Goal: Task Accomplishment & Management: Manage account settings

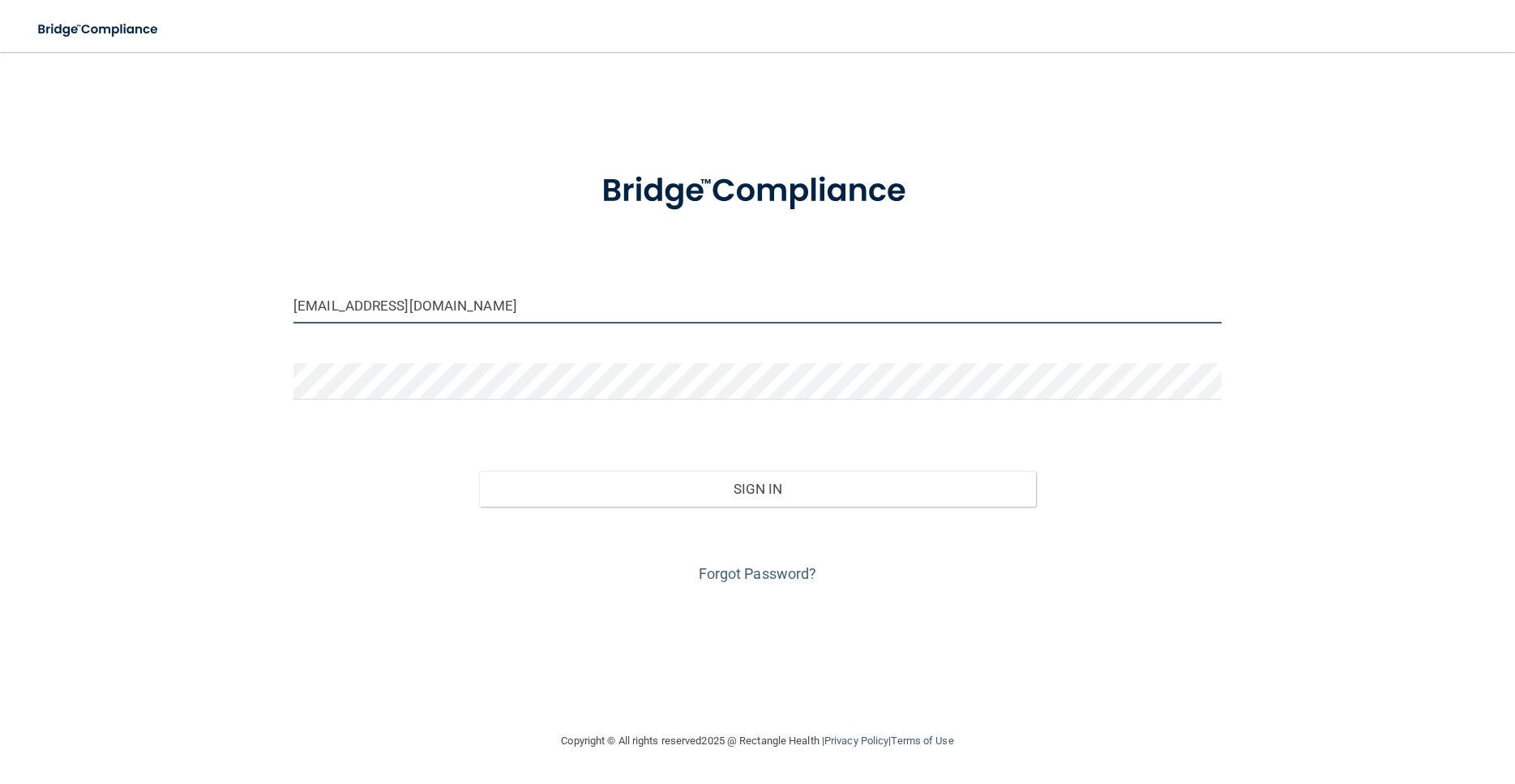
drag, startPoint x: 396, startPoint y: 309, endPoint x: 15, endPoint y: 277, distance: 382.3
click at [293, 309] on input "[EMAIL_ADDRESS][DOMAIN_NAME]" at bounding box center [757, 305] width 928 height 37
type input "[EMAIL_ADDRESS][DOMAIN_NAME]"
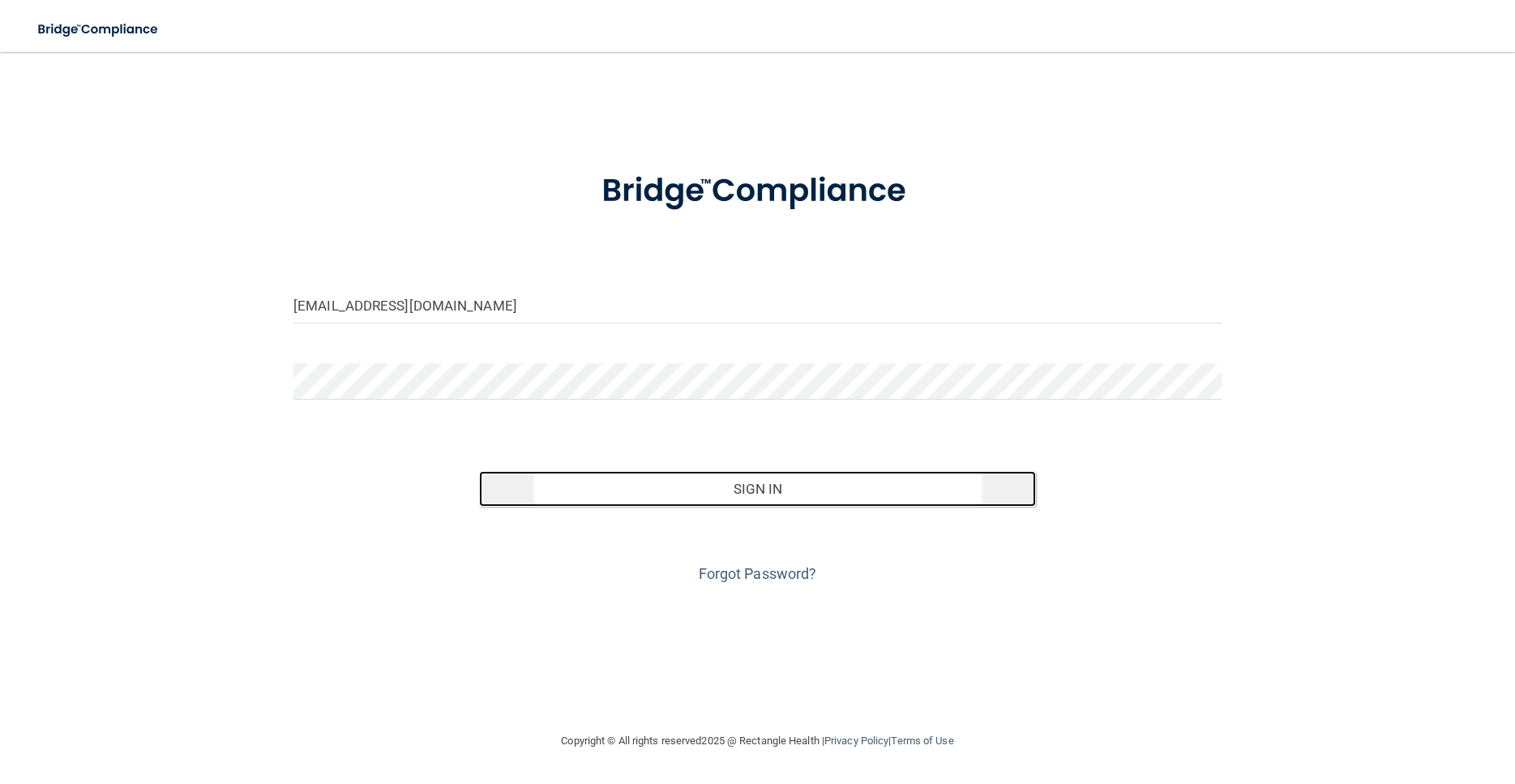
click at [775, 497] on button "Sign In" at bounding box center [758, 489] width 557 height 36
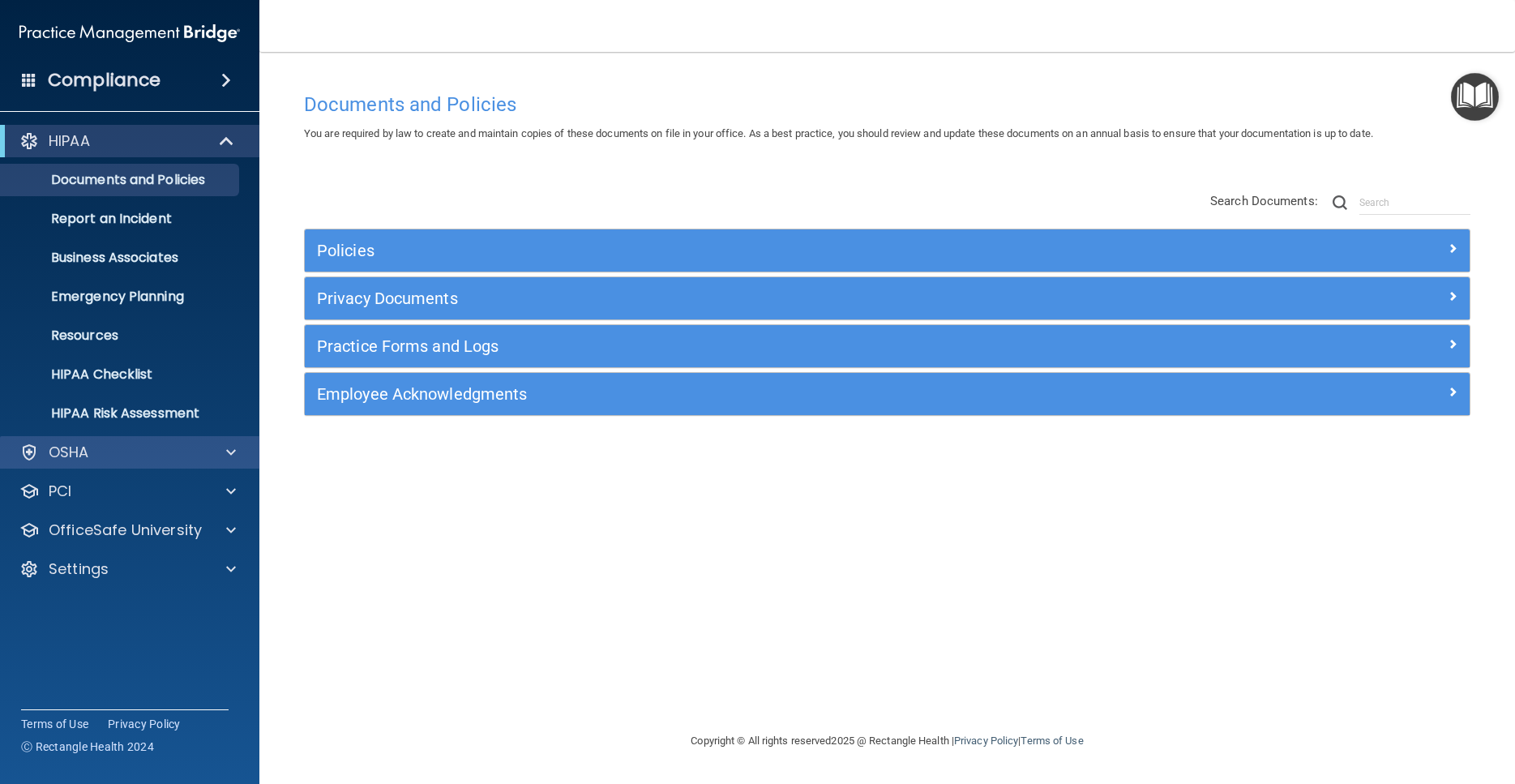
click at [101, 465] on div "OSHA" at bounding box center [130, 452] width 261 height 33
click at [224, 449] on div at bounding box center [228, 452] width 40 height 20
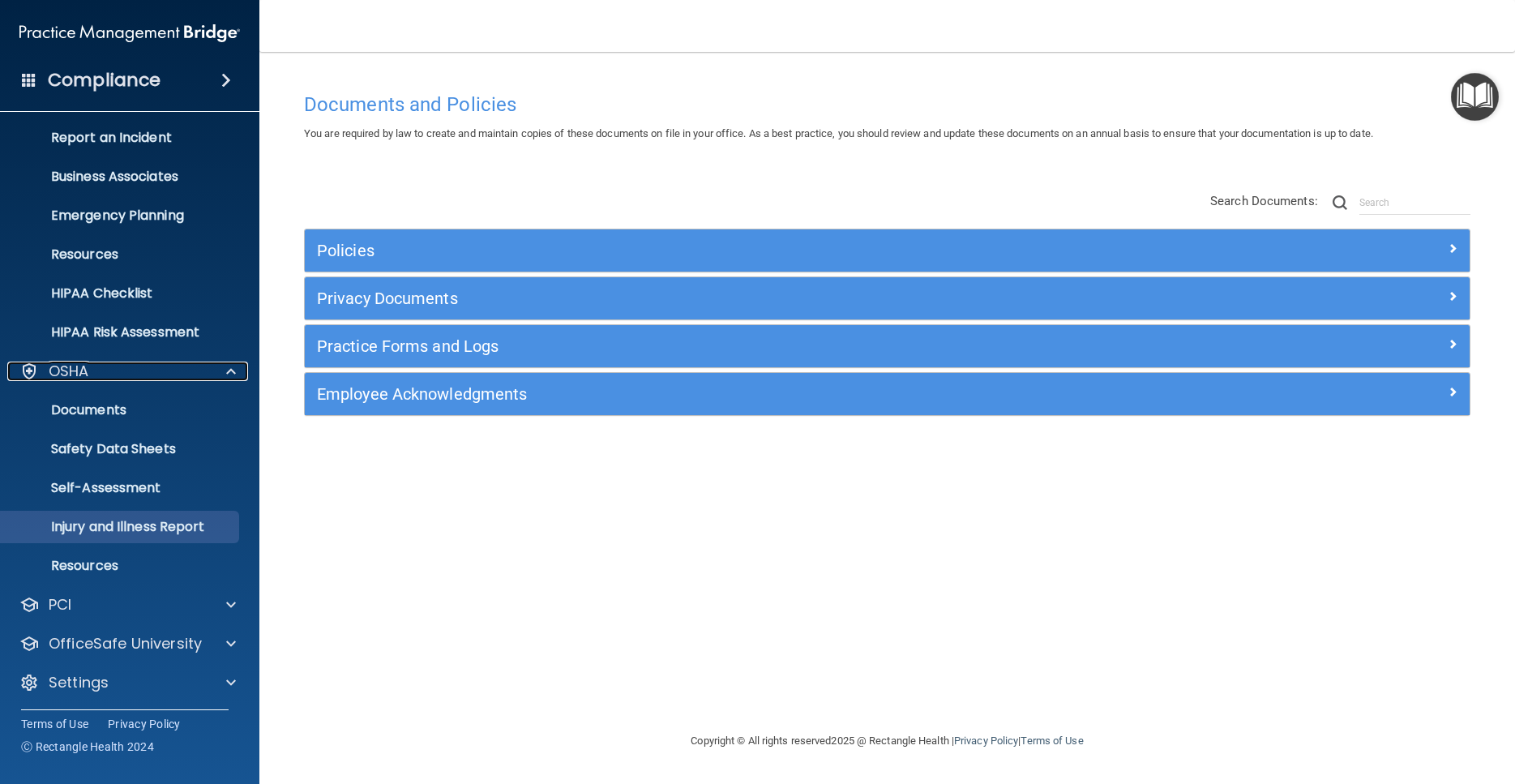
scroll to position [84, 0]
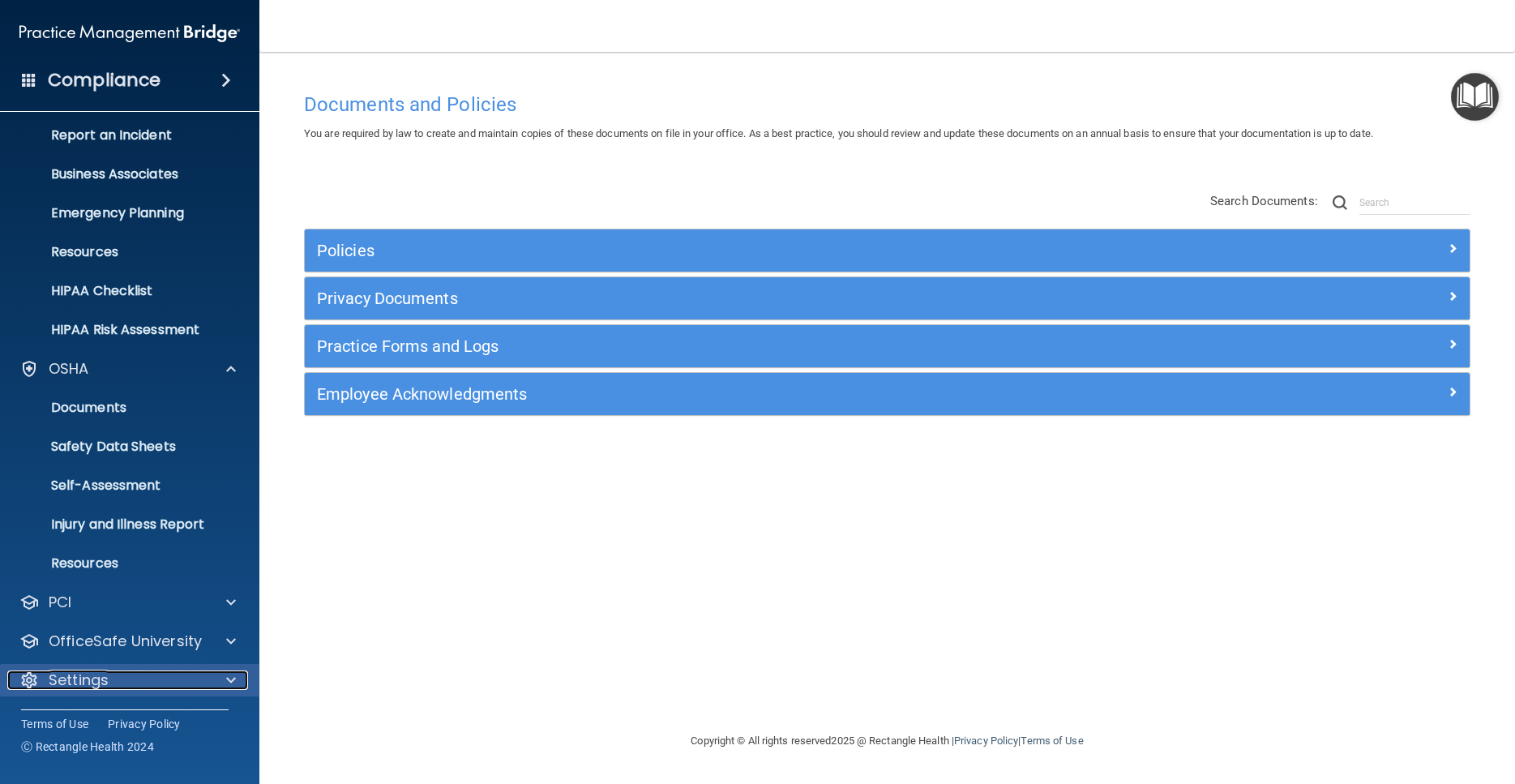
click at [94, 687] on p "Settings" at bounding box center [78, 680] width 60 height 20
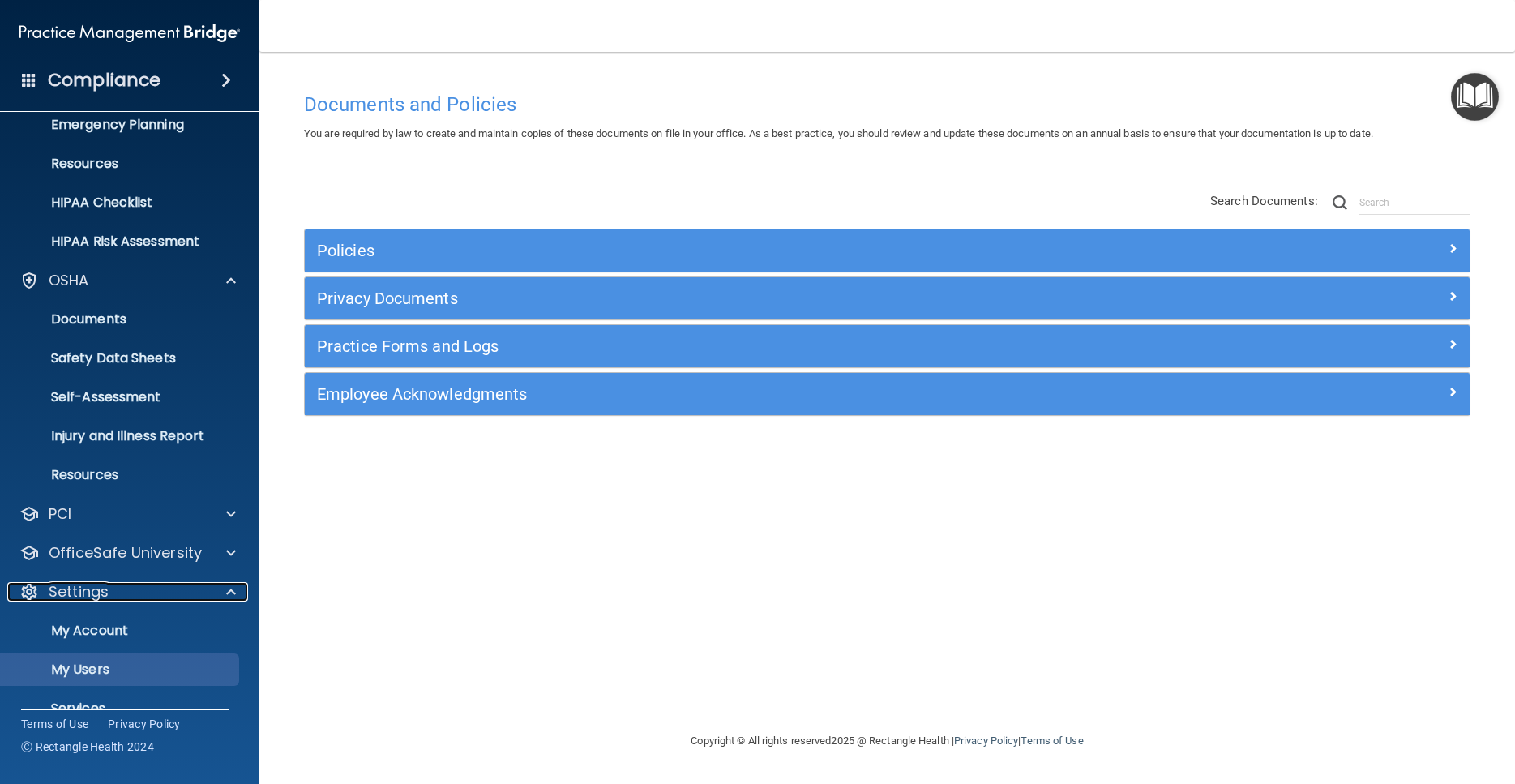
scroll to position [239, 0]
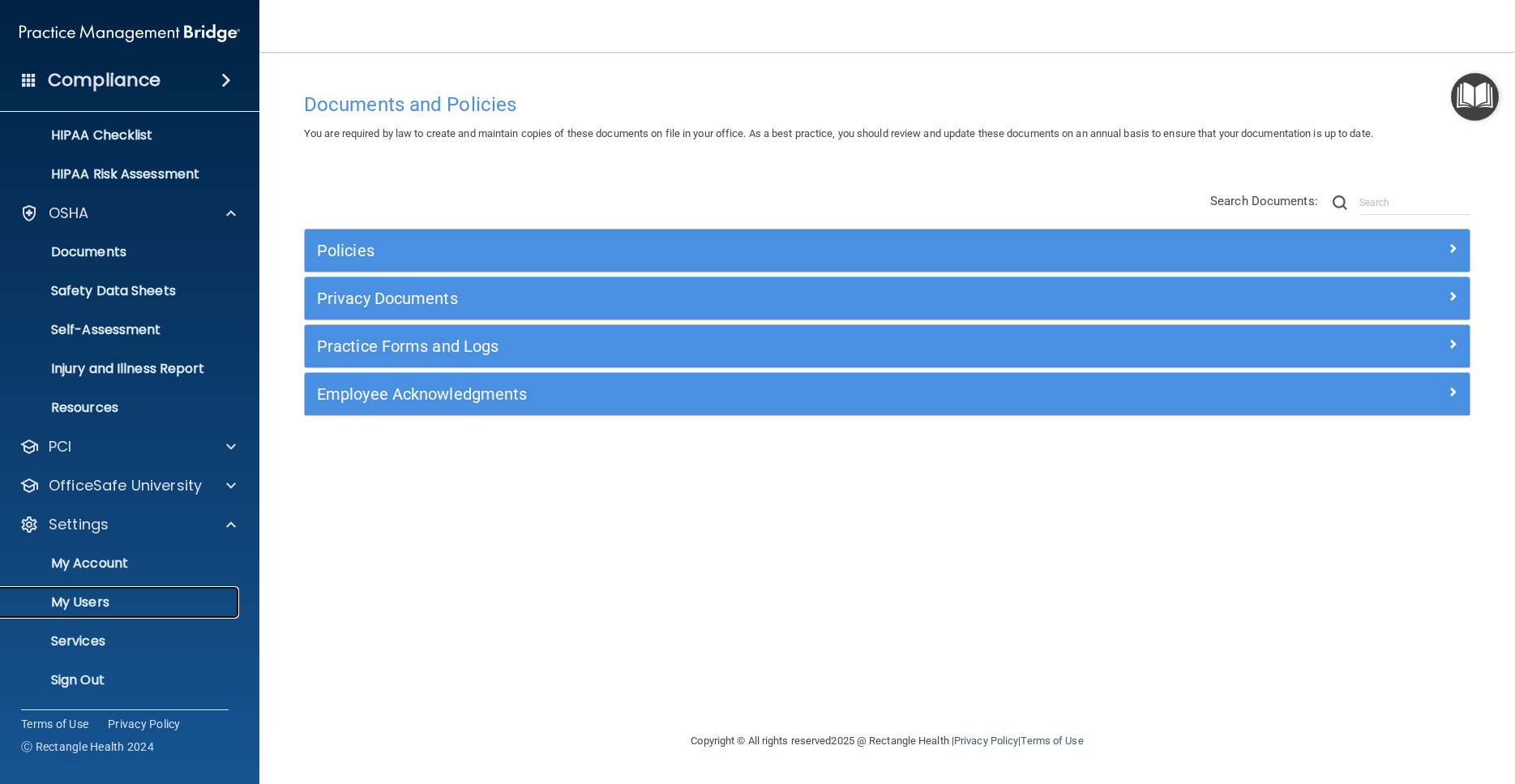
click at [116, 606] on p "My Users" at bounding box center [121, 602] width 221 height 16
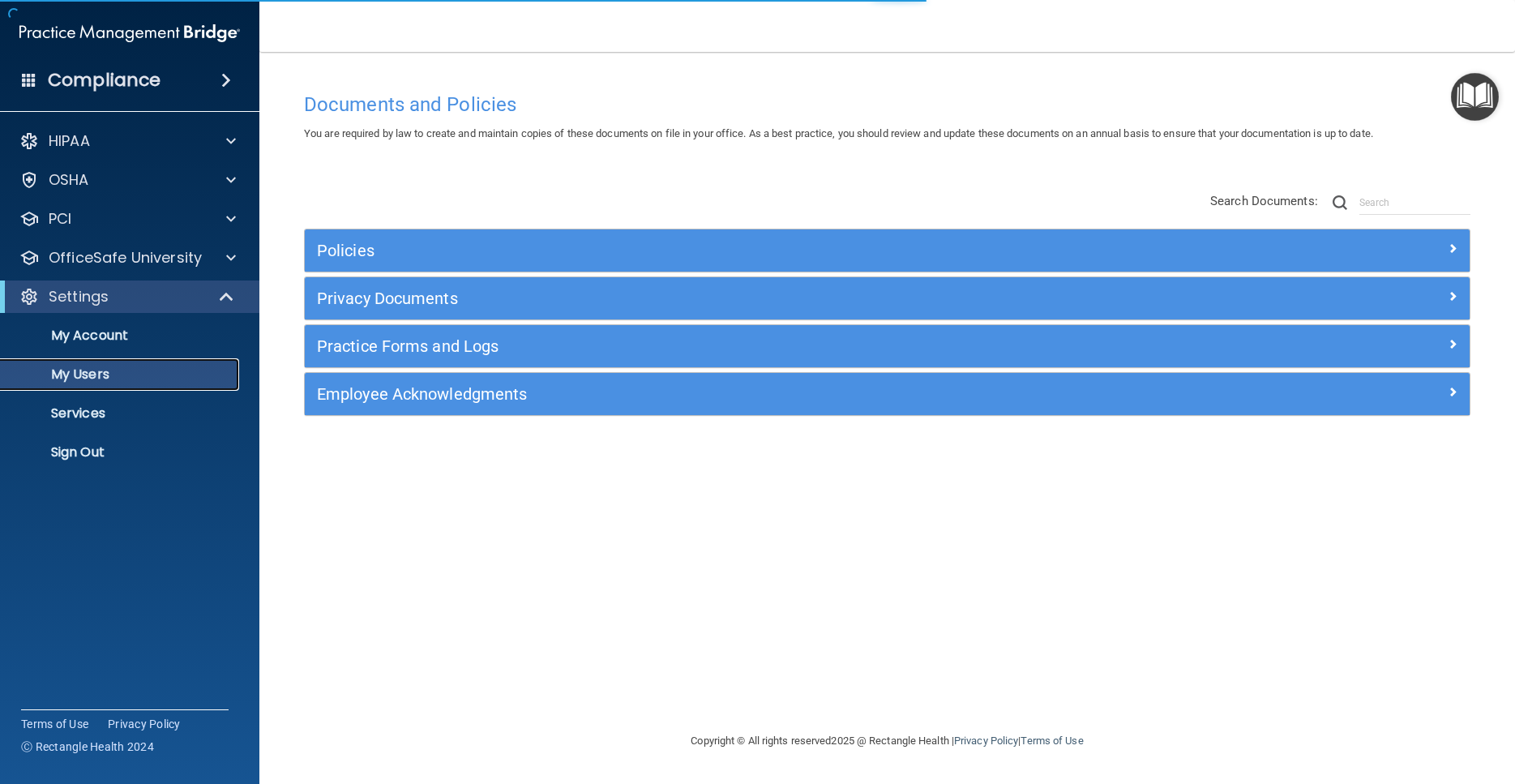
select select "20"
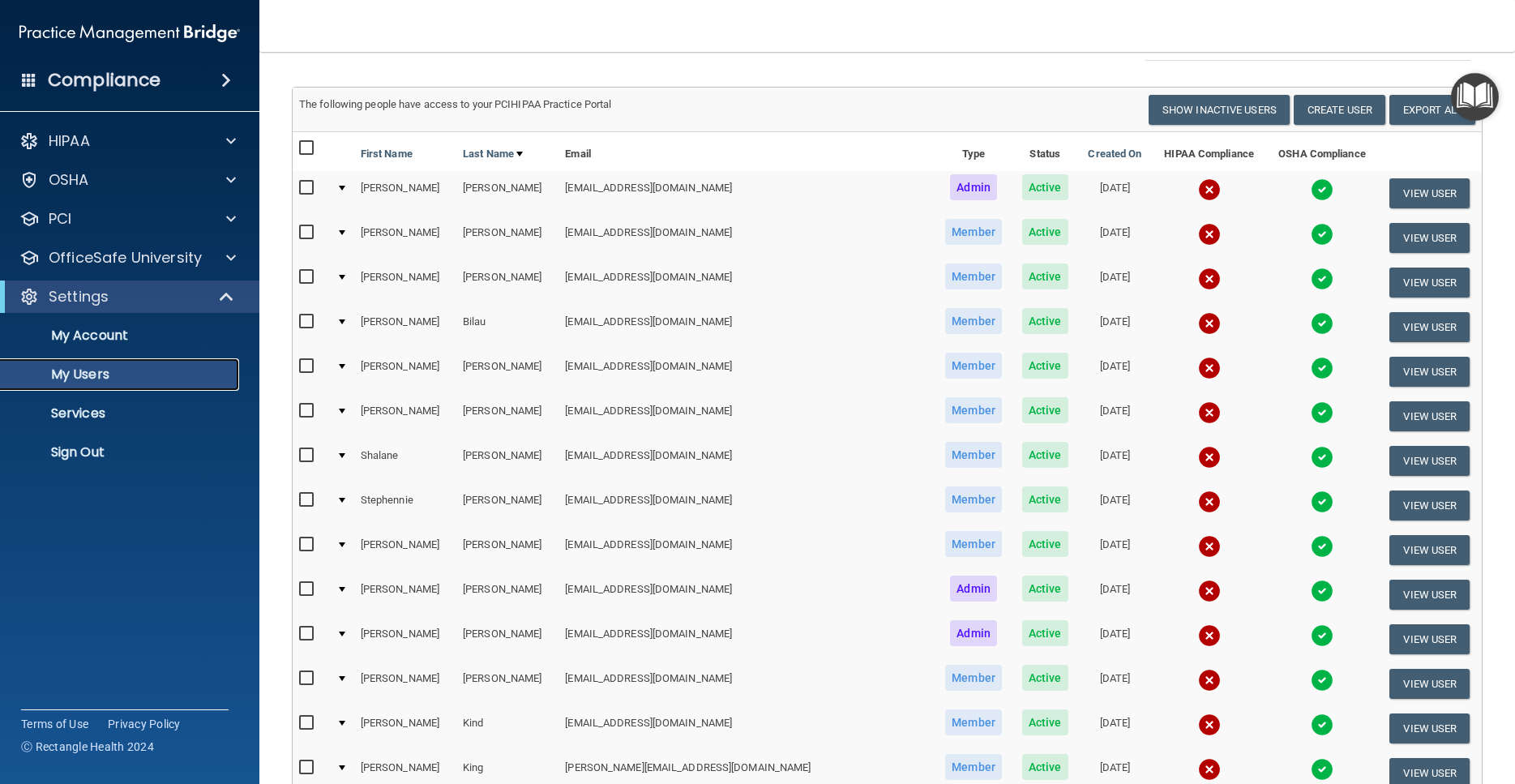
scroll to position [146, 0]
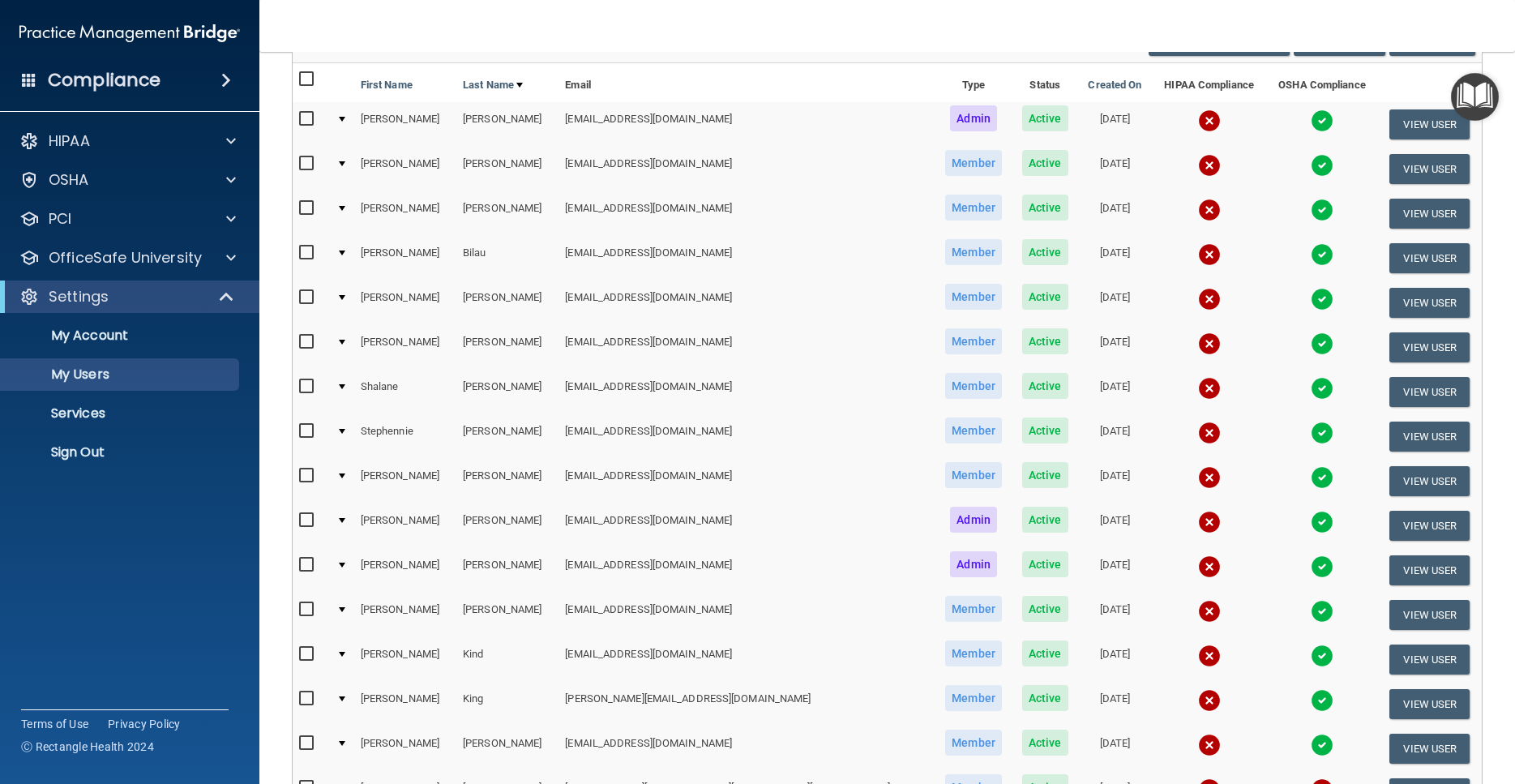
click at [1311, 514] on img at bounding box center [1322, 522] width 23 height 23
